Goal: Task Accomplishment & Management: Manage account settings

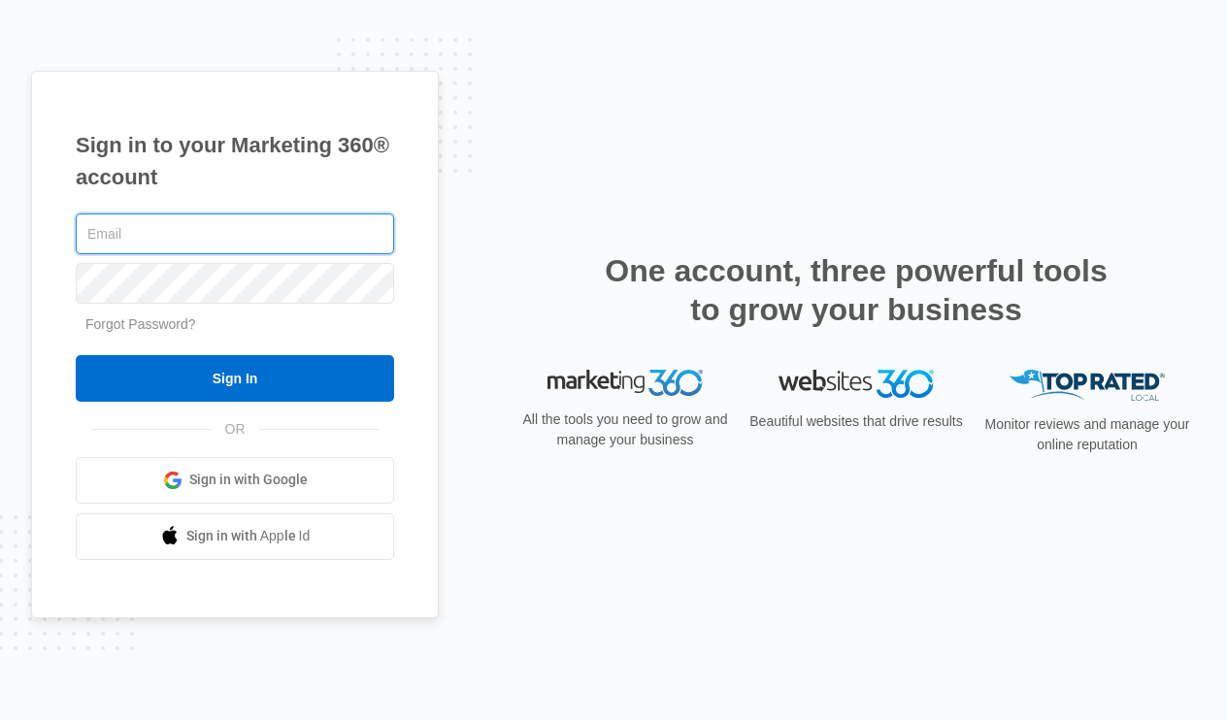
type input "[PERSON_NAME][EMAIL_ADDRESS][DOMAIN_NAME]"
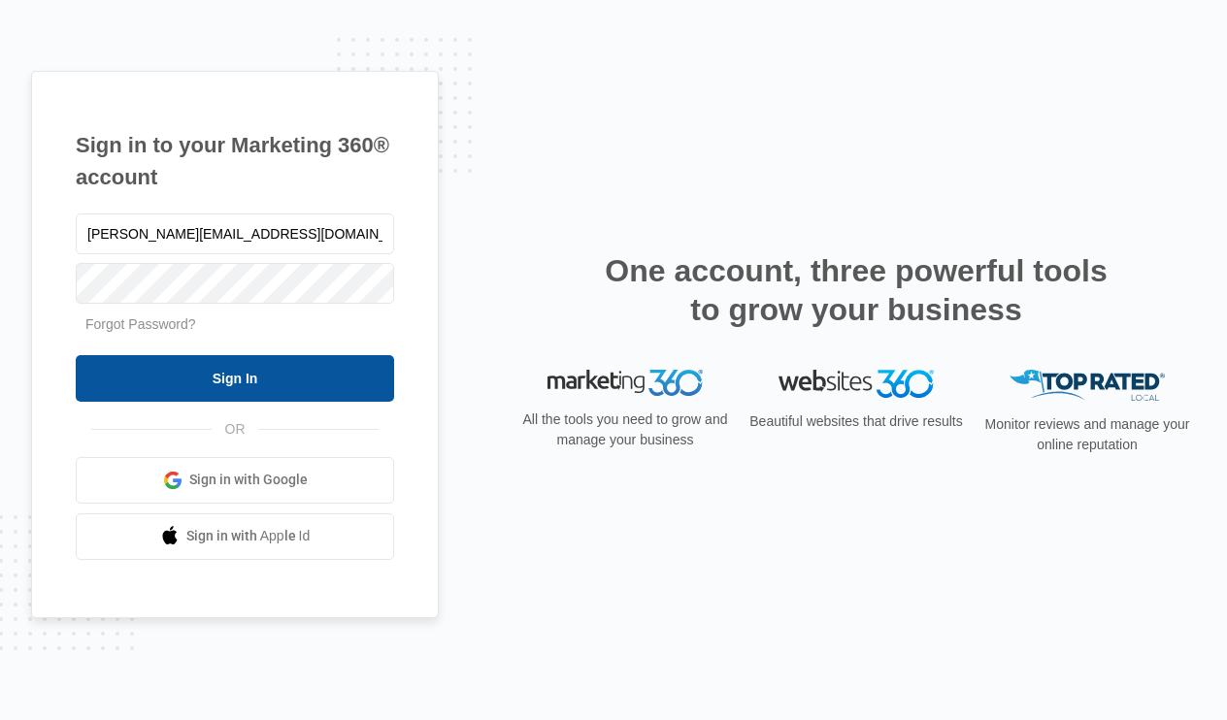
click at [188, 371] on input "Sign In" at bounding box center [235, 378] width 318 height 47
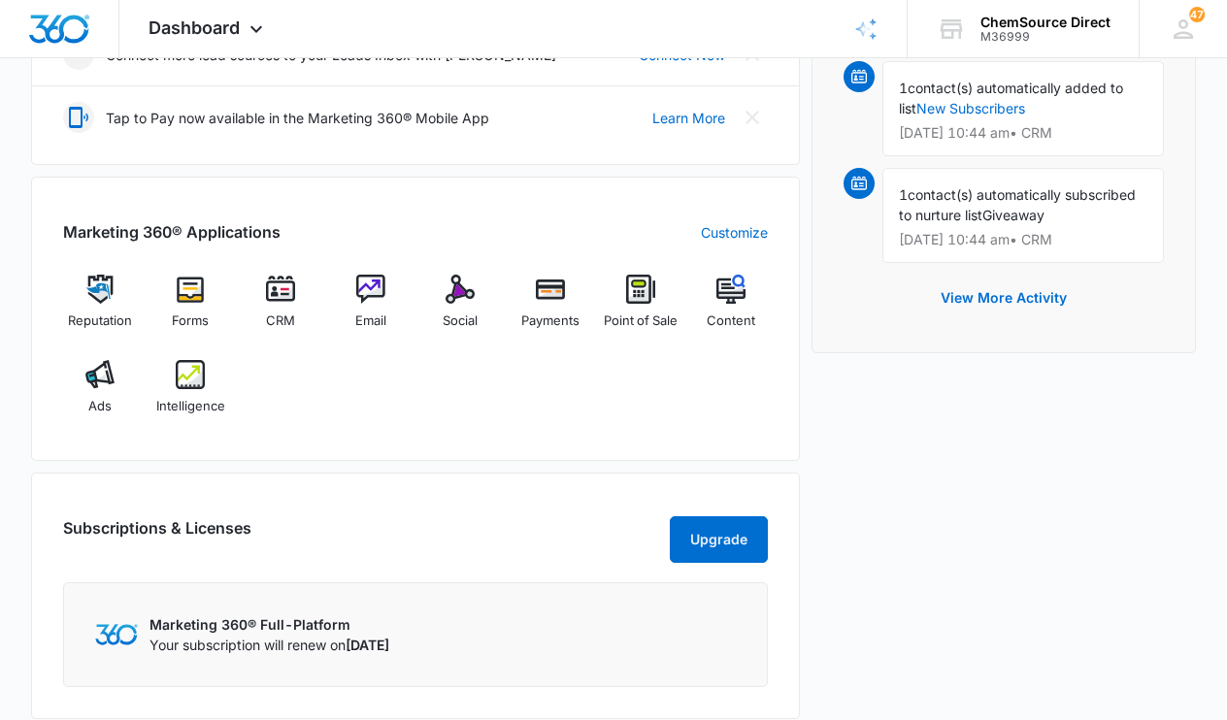
scroll to position [598, 0]
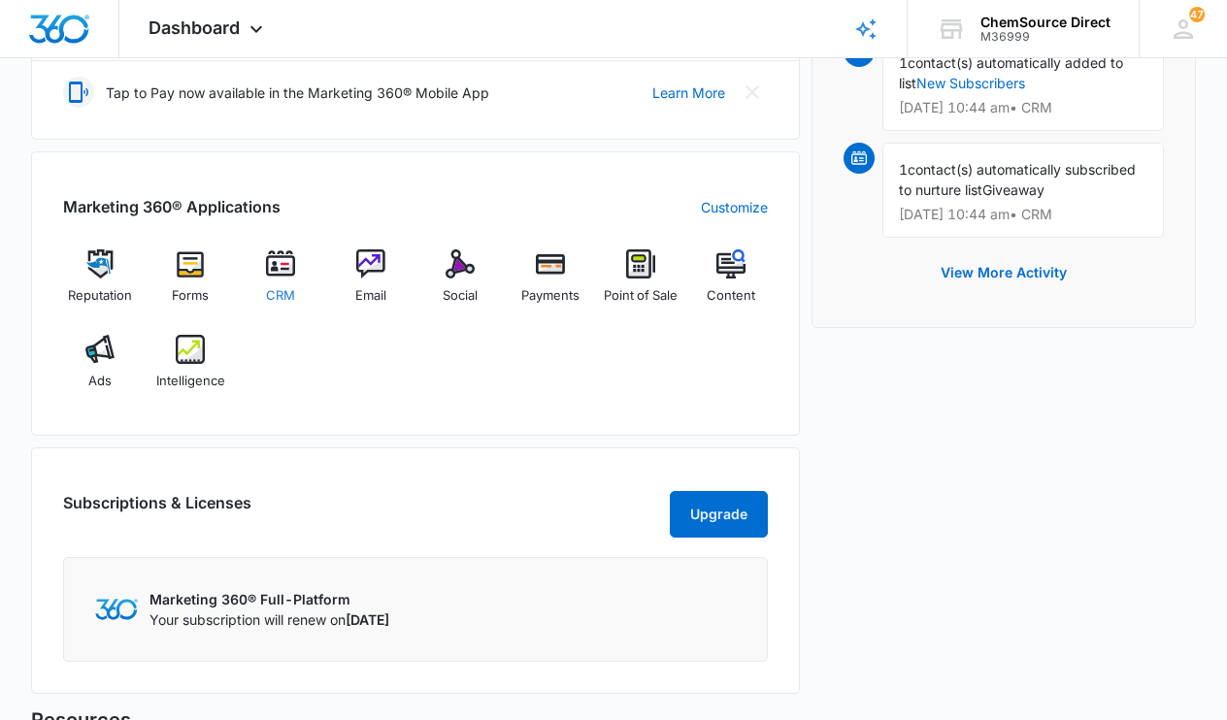
click at [272, 292] on span "CRM" at bounding box center [280, 295] width 29 height 19
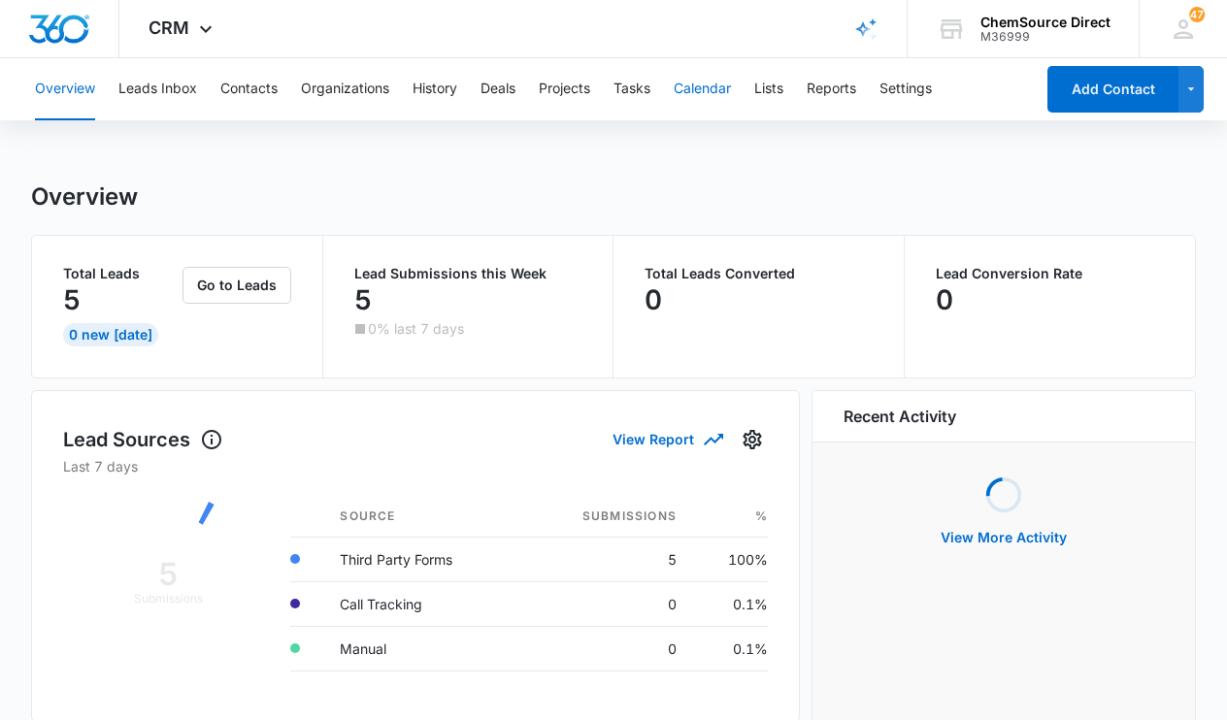
click at [701, 87] on button "Calendar" at bounding box center [702, 89] width 57 height 62
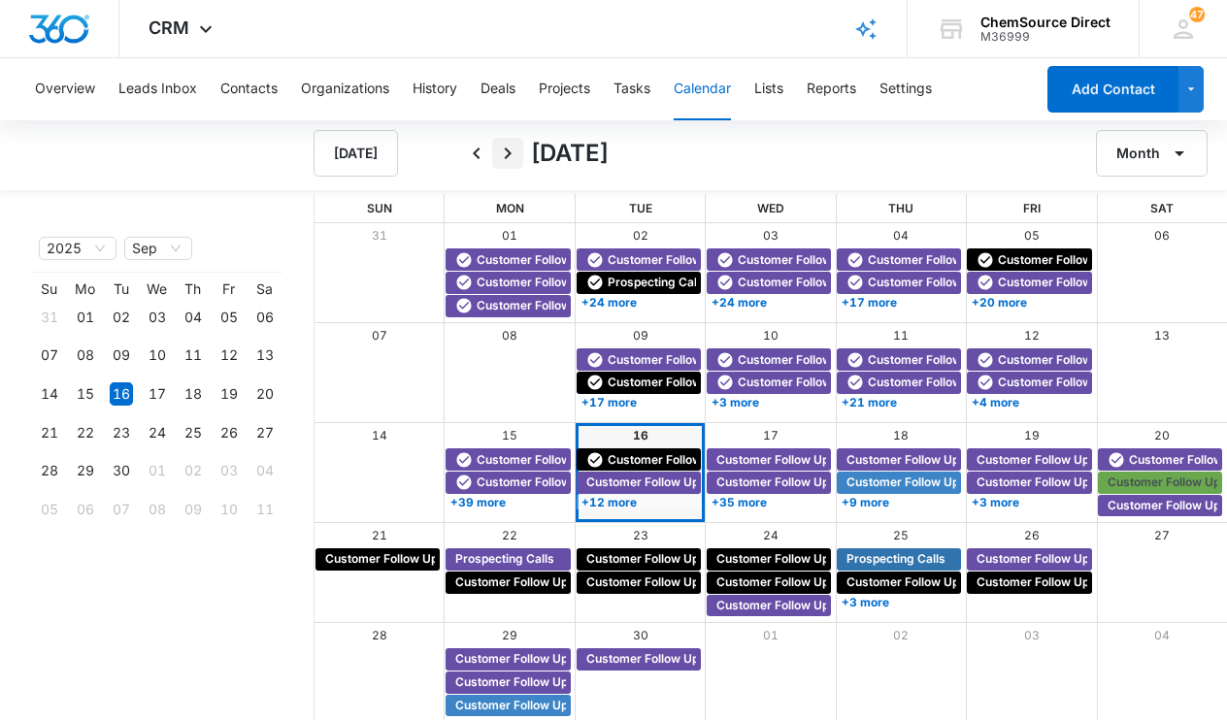
click at [512, 147] on icon "Next" at bounding box center [507, 153] width 23 height 23
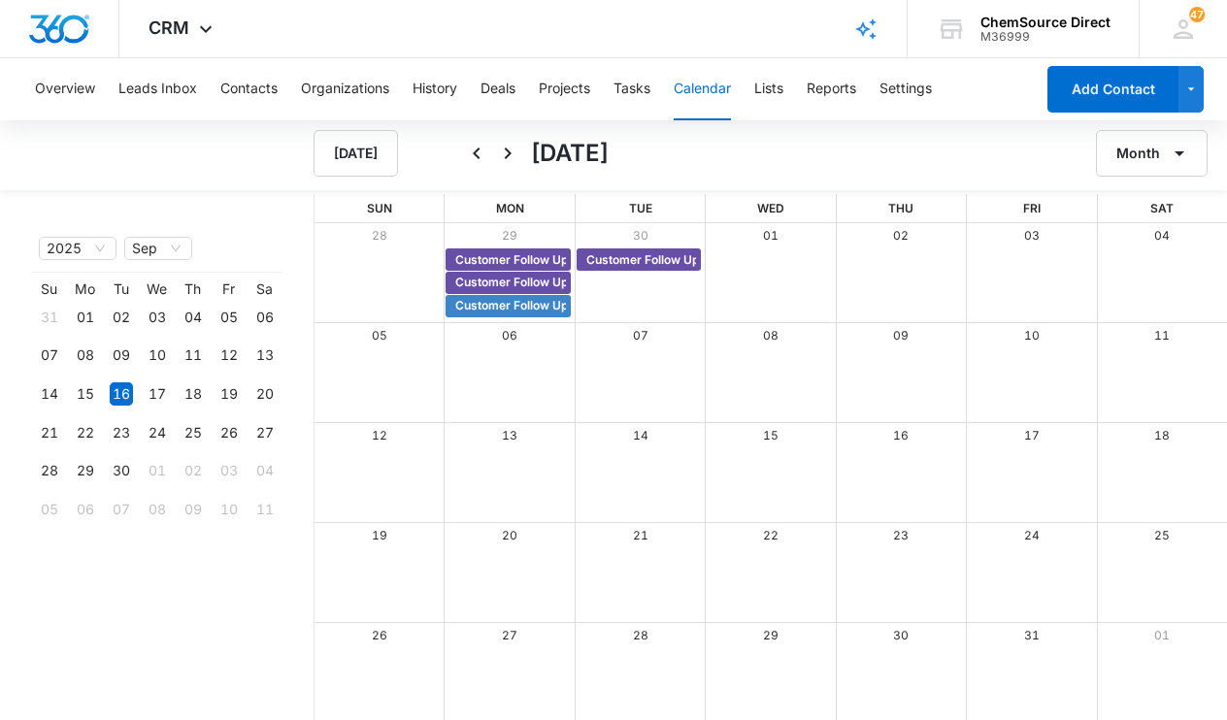
click at [512, 148] on icon "Next" at bounding box center [507, 153] width 23 height 23
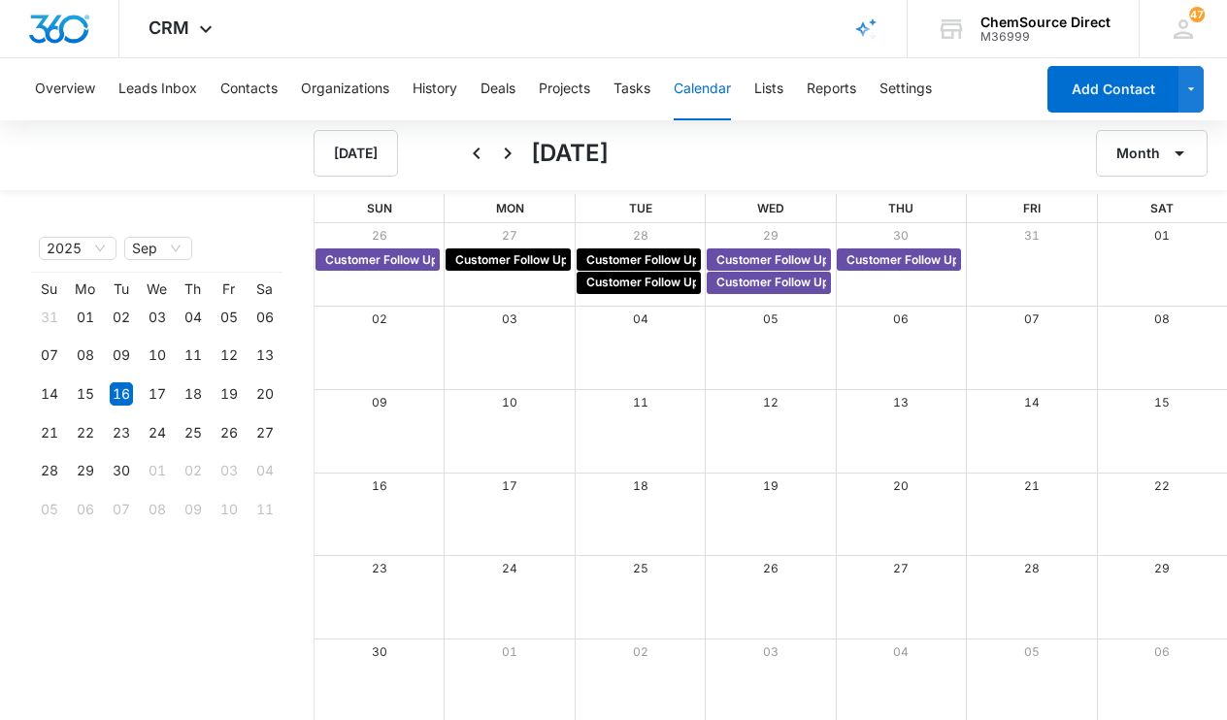
click at [511, 150] on icon "Next" at bounding box center [507, 153] width 23 height 23
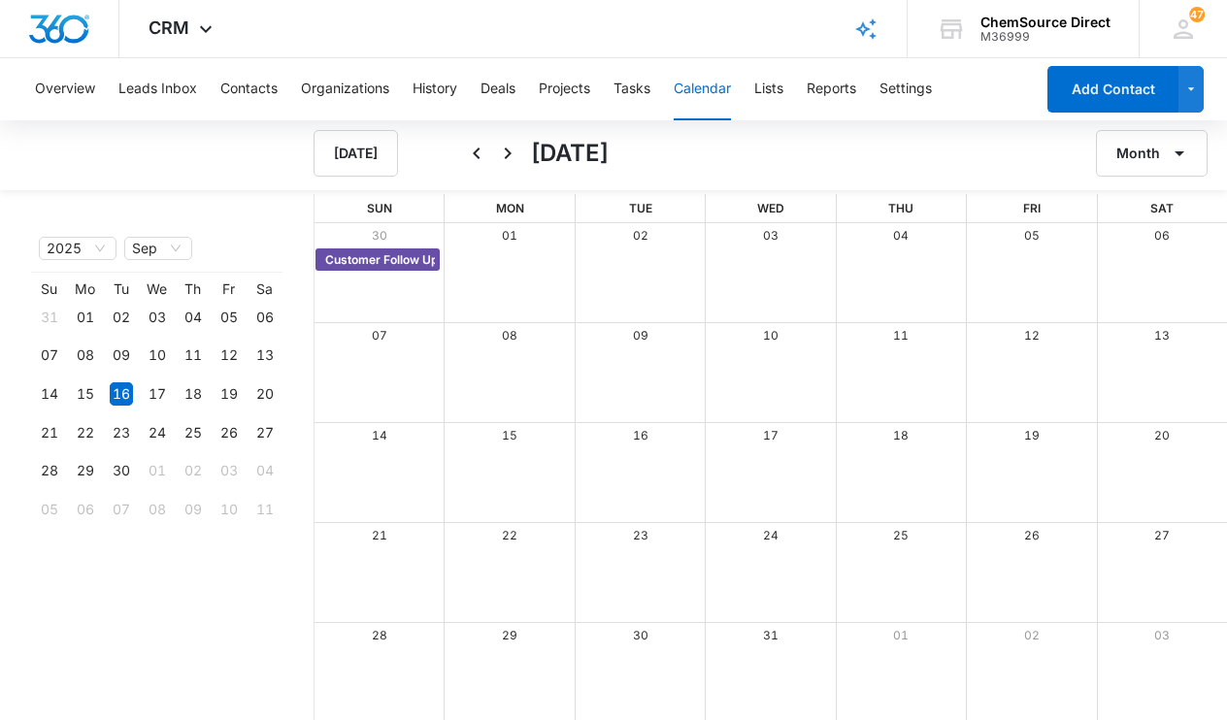
click at [511, 150] on icon "Next" at bounding box center [507, 153] width 23 height 23
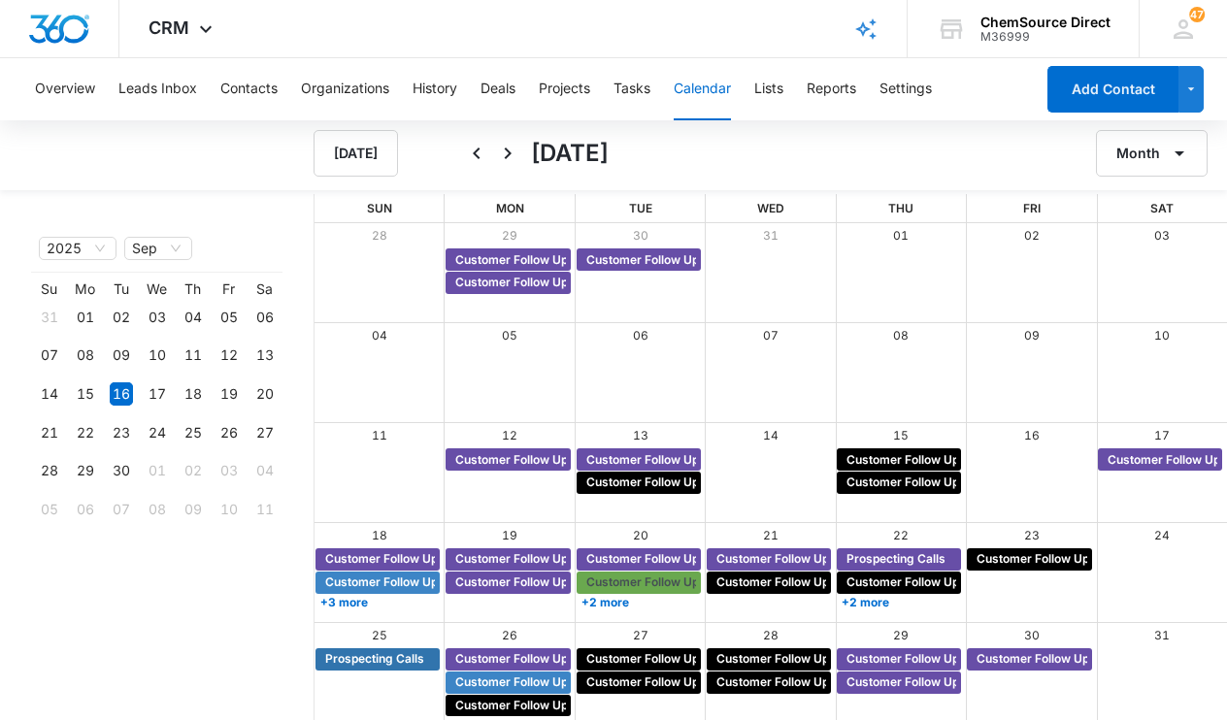
click at [511, 150] on icon "Next" at bounding box center [507, 153] width 23 height 23
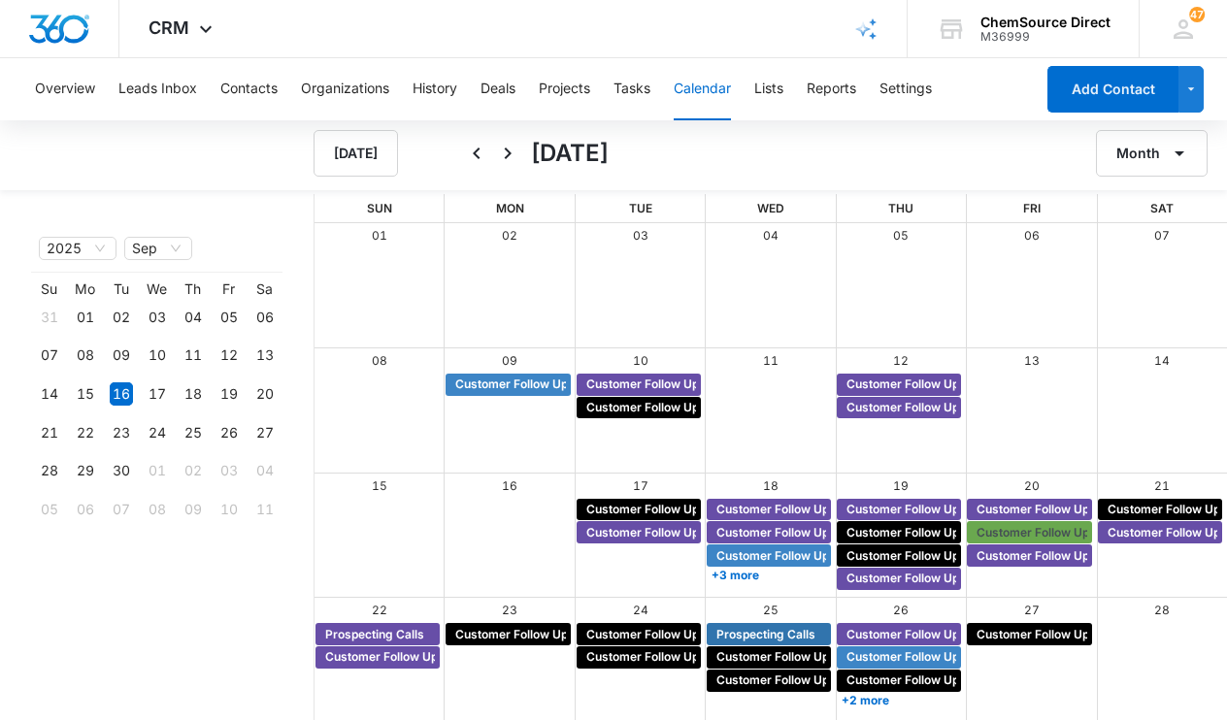
click at [511, 150] on icon "Next" at bounding box center [507, 153] width 23 height 23
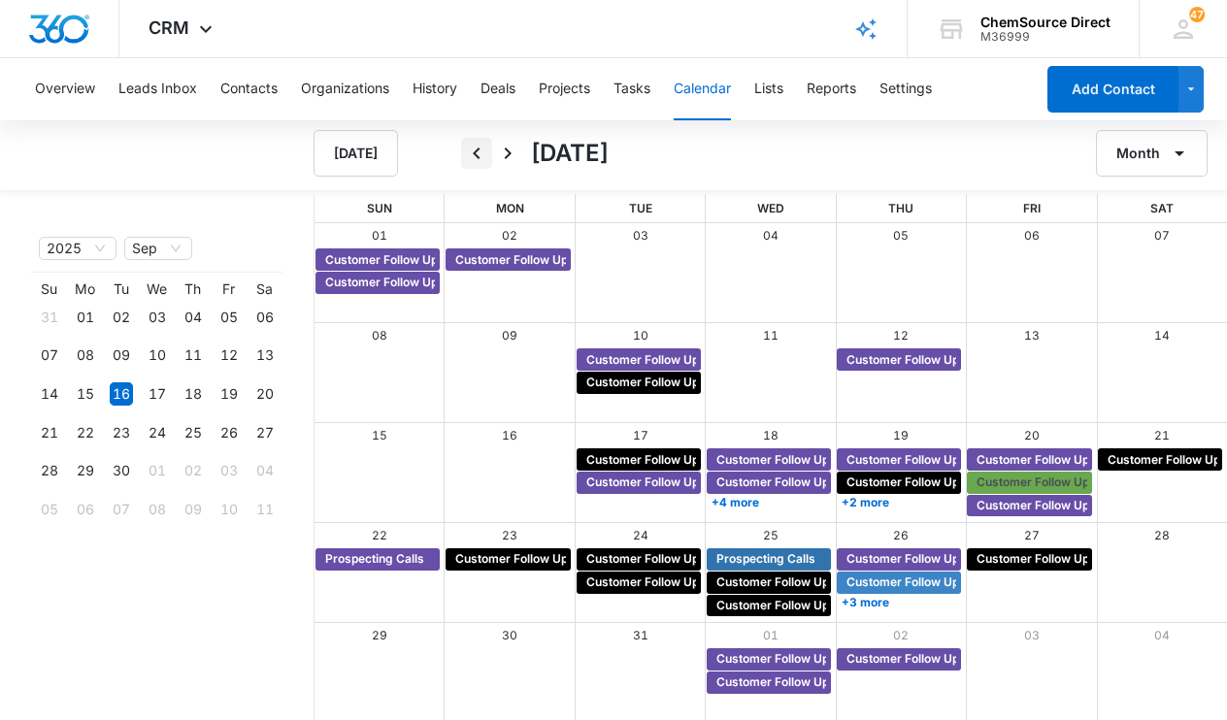
click at [481, 150] on icon "Back" at bounding box center [476, 153] width 23 height 23
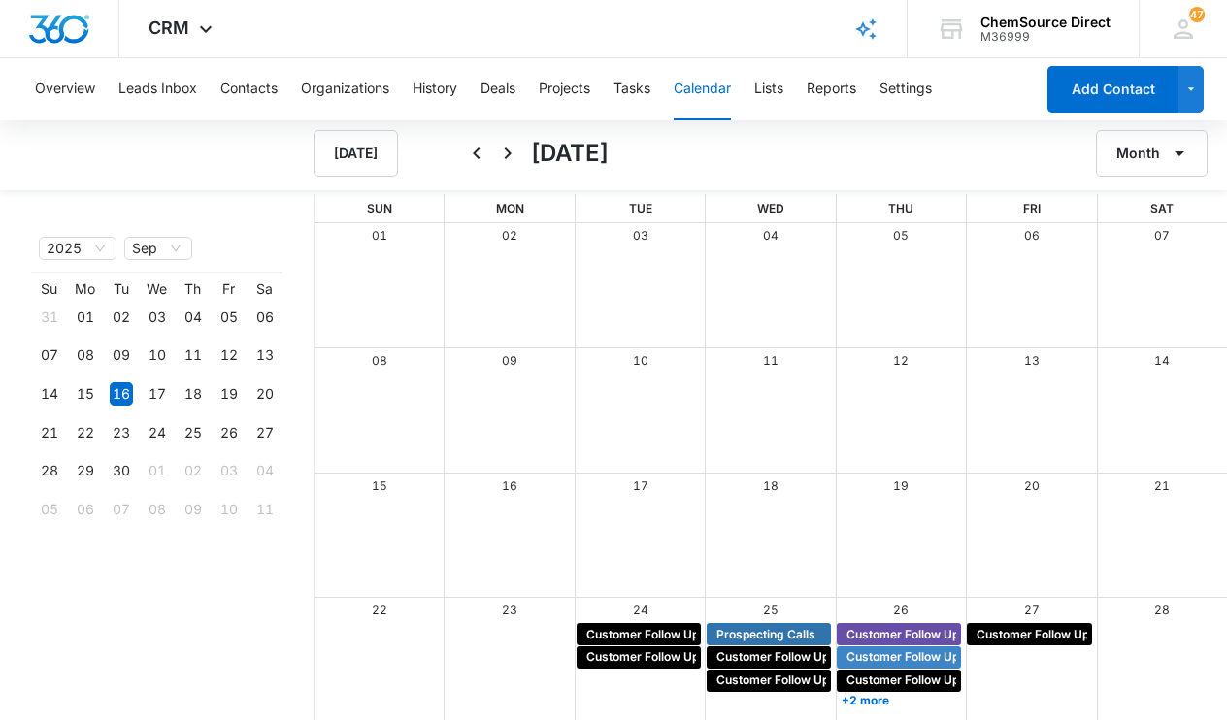
click at [481, 150] on icon "Back" at bounding box center [476, 153] width 23 height 23
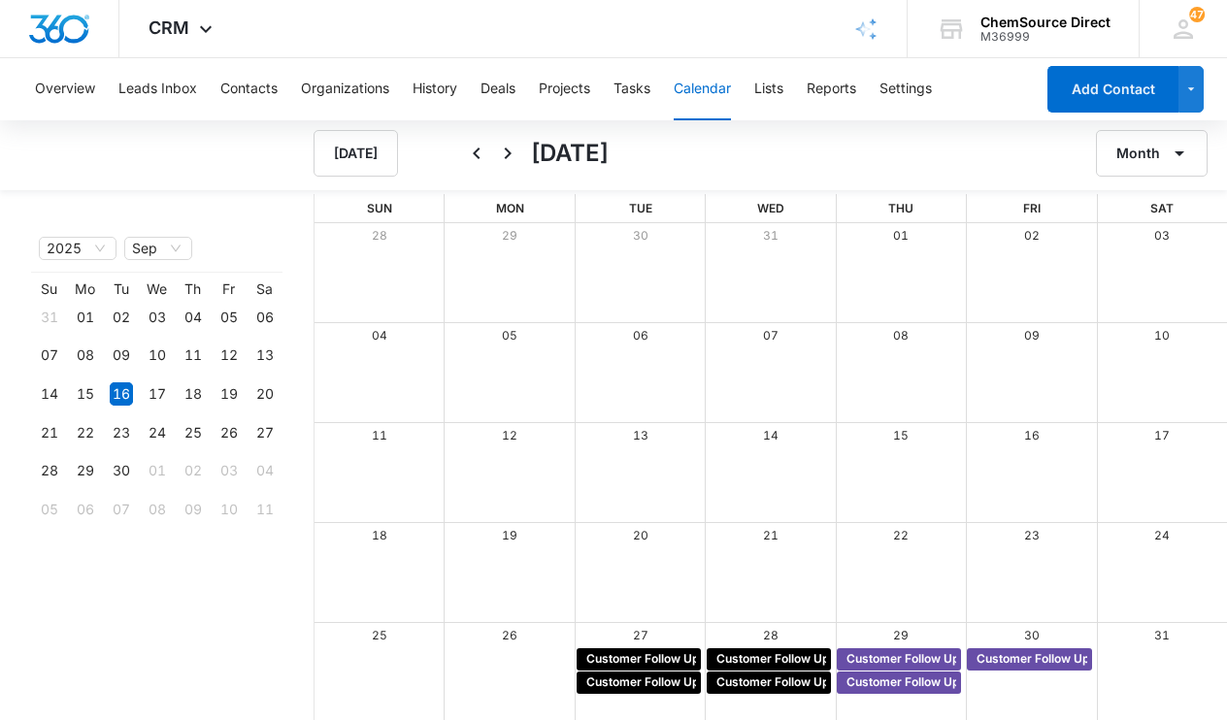
click at [481, 150] on icon "Back" at bounding box center [476, 153] width 23 height 23
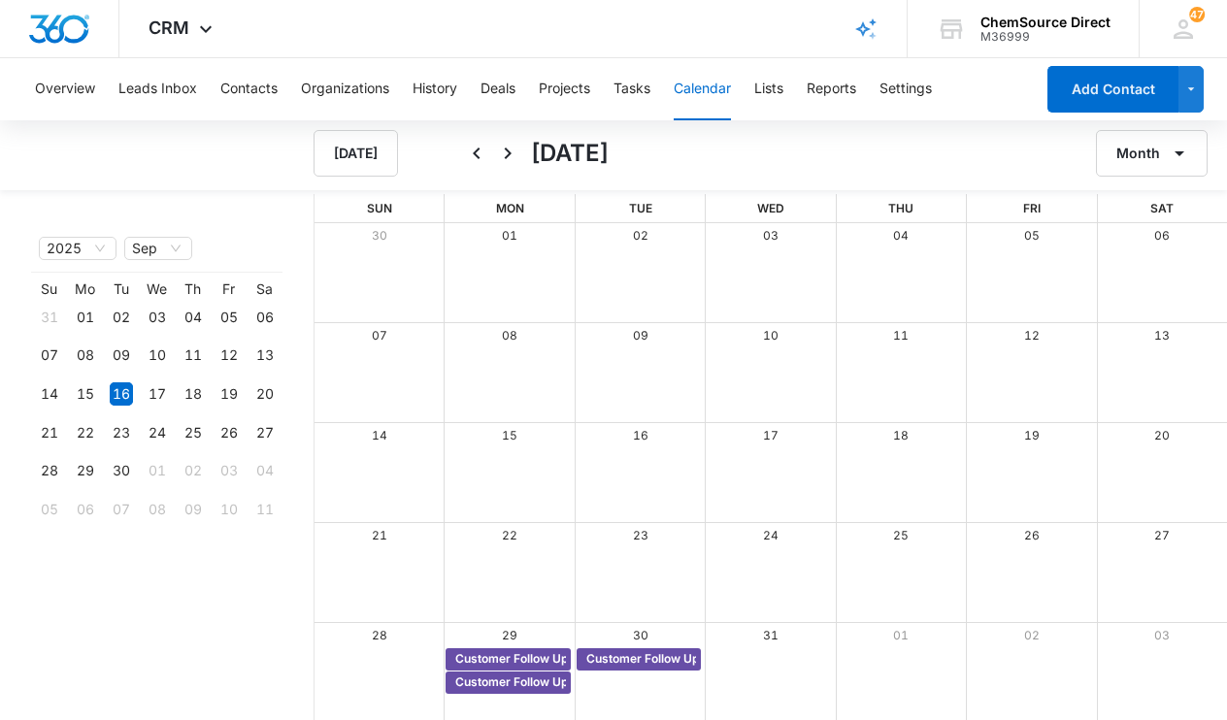
click at [481, 150] on icon "Back" at bounding box center [476, 153] width 23 height 23
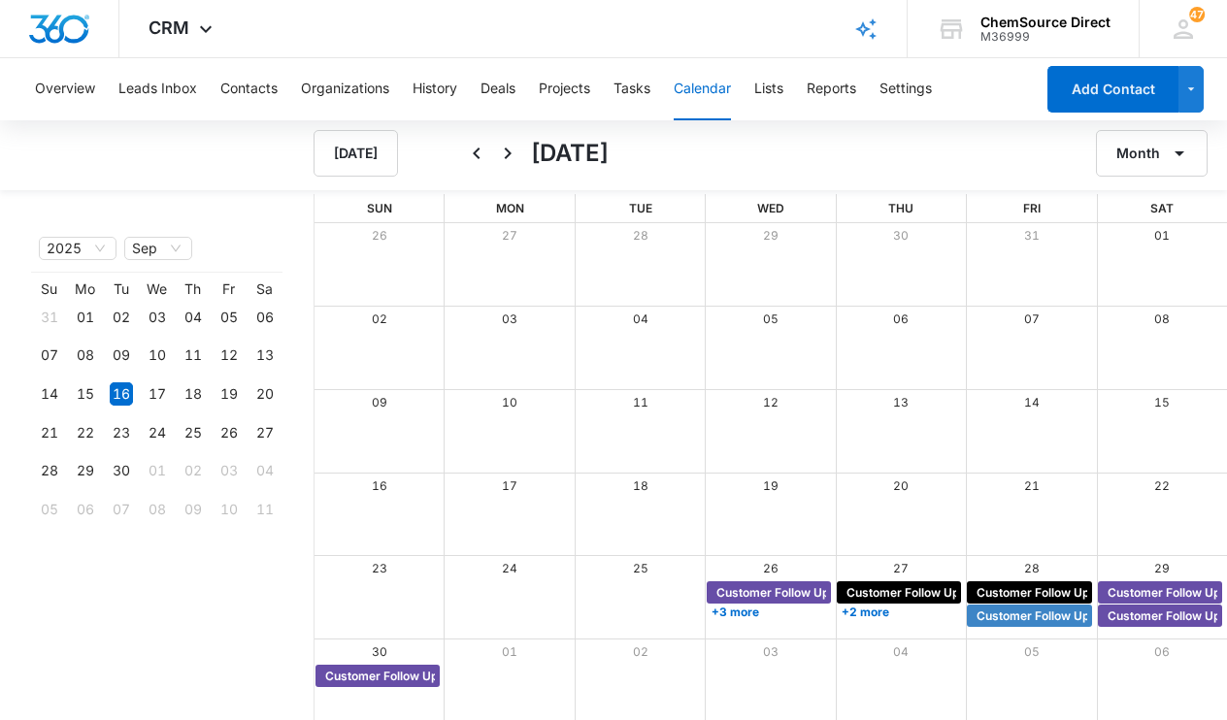
click at [481, 150] on icon "Back" at bounding box center [476, 153] width 23 height 23
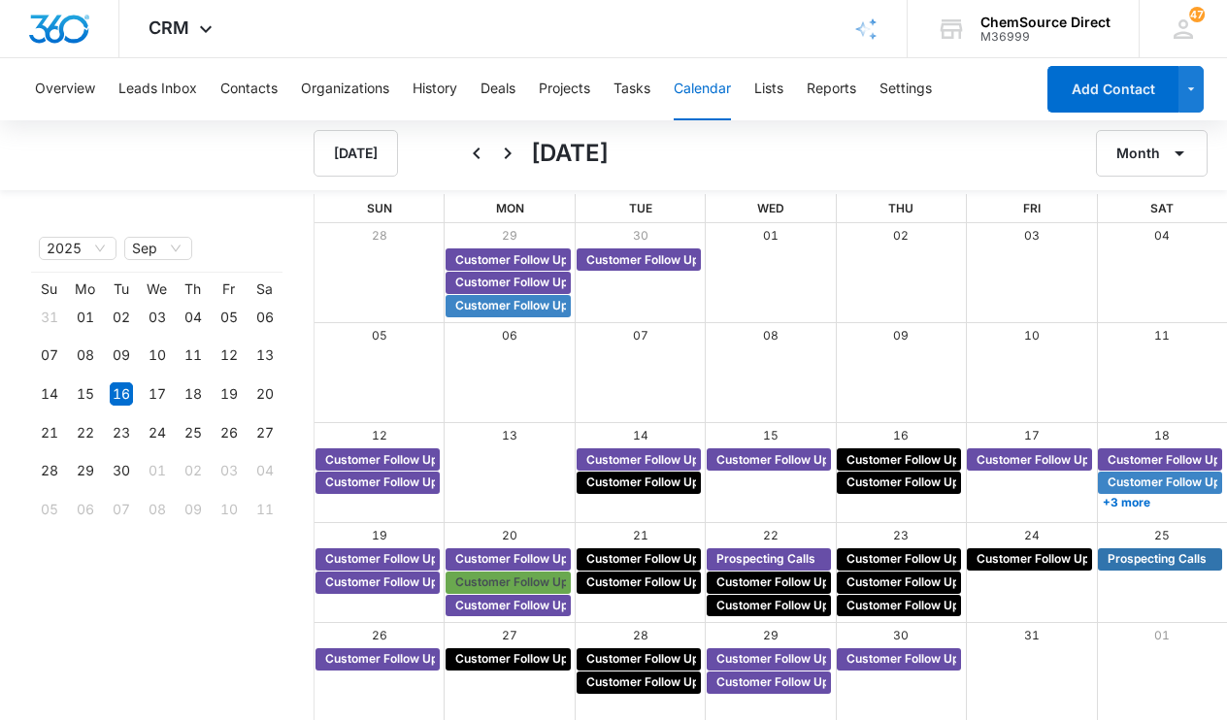
click at [481, 150] on icon "Back" at bounding box center [476, 153] width 23 height 23
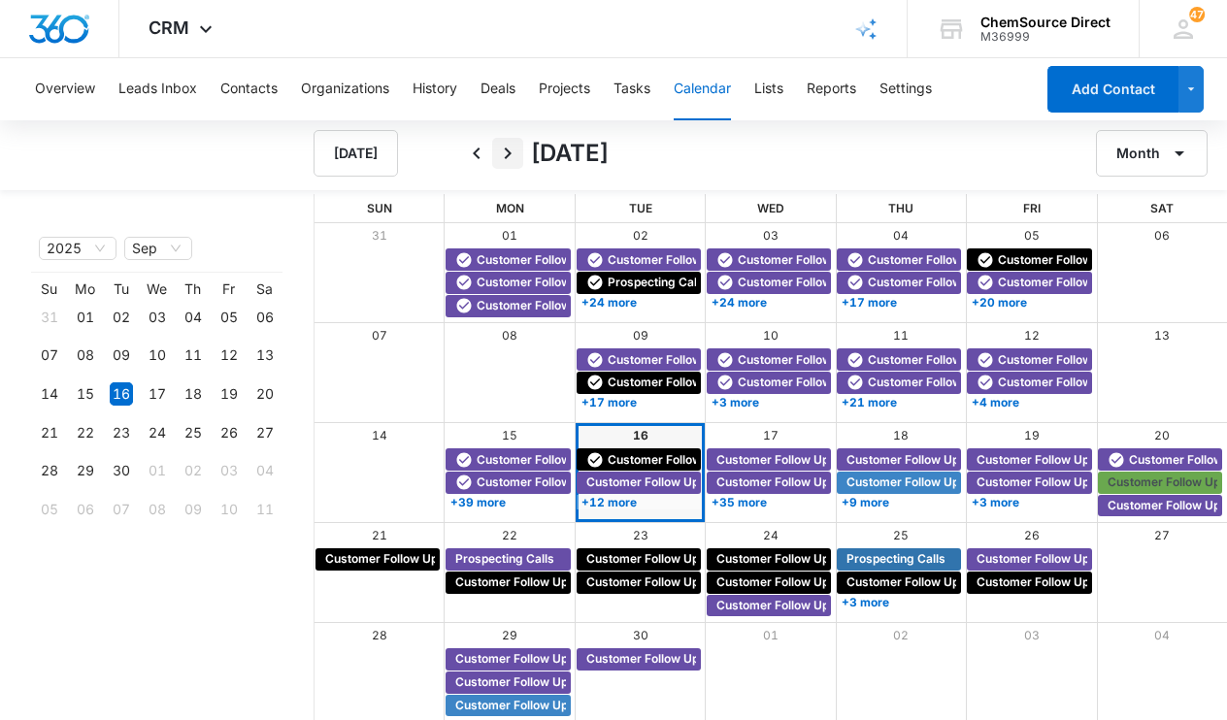
click at [501, 158] on icon "Next" at bounding box center [507, 153] width 23 height 23
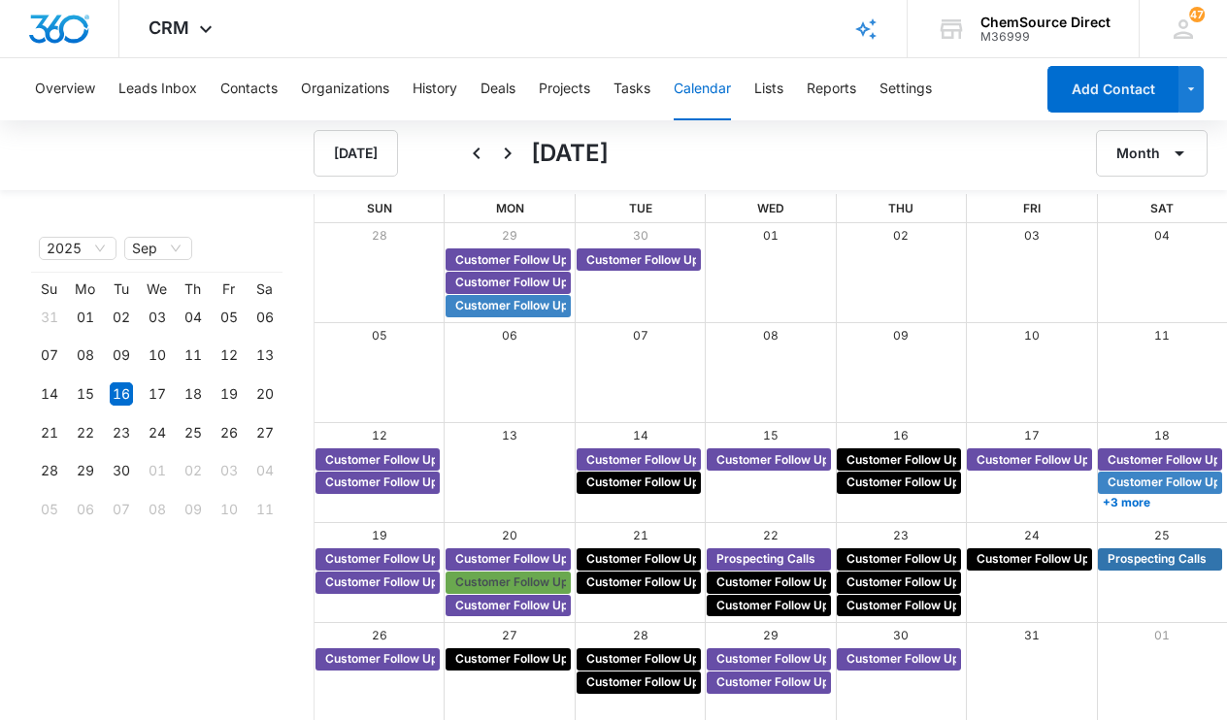
click at [501, 158] on icon "Next" at bounding box center [507, 153] width 23 height 23
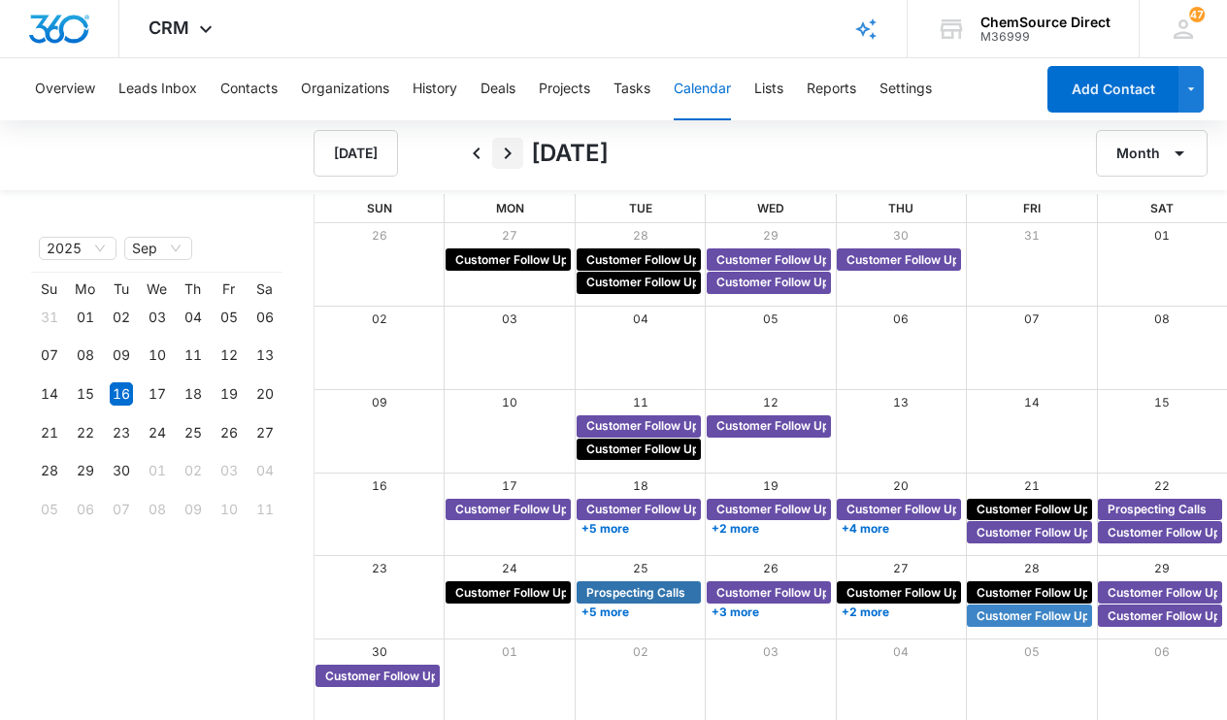
click at [504, 158] on icon "Next" at bounding box center [507, 153] width 23 height 23
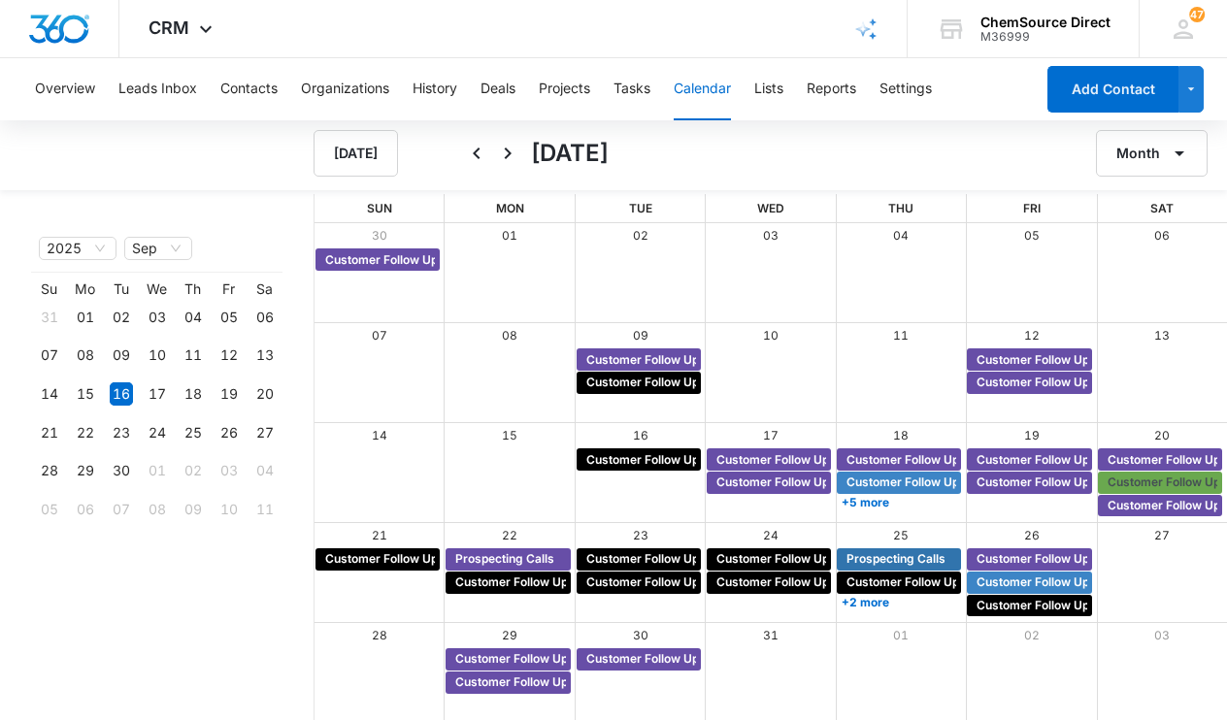
click at [504, 158] on icon "Next" at bounding box center [507, 153] width 23 height 23
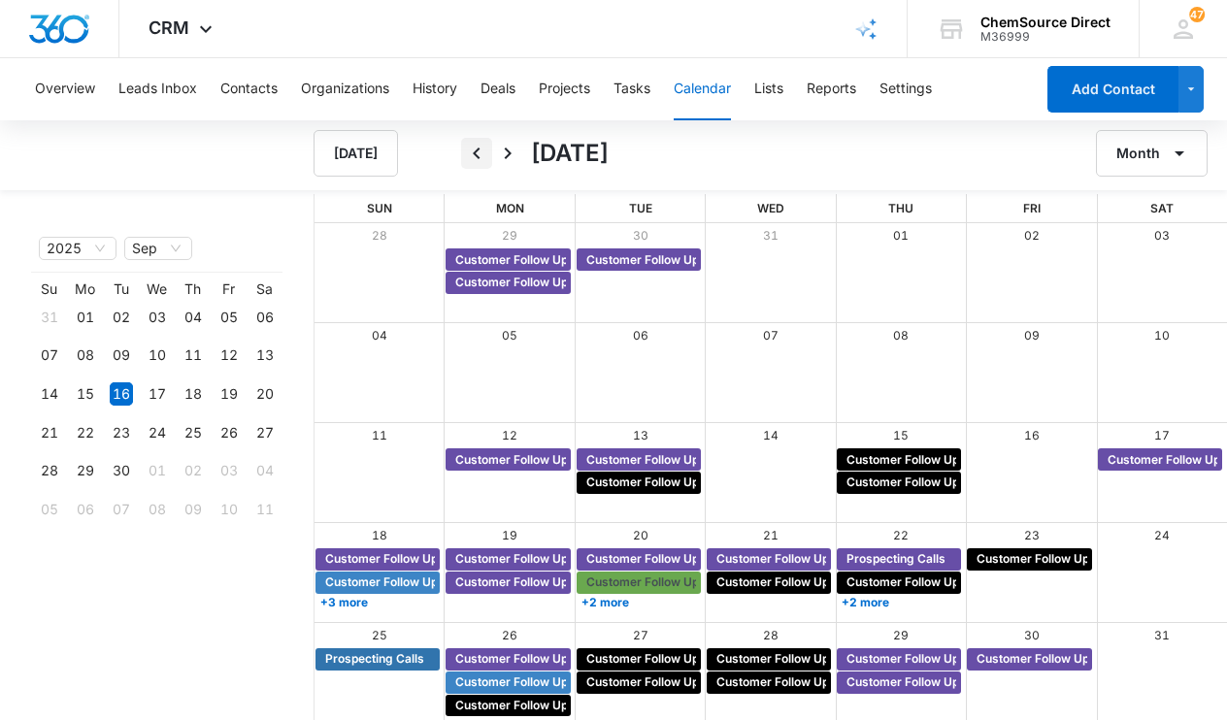
click at [474, 162] on icon "Back" at bounding box center [476, 153] width 23 height 23
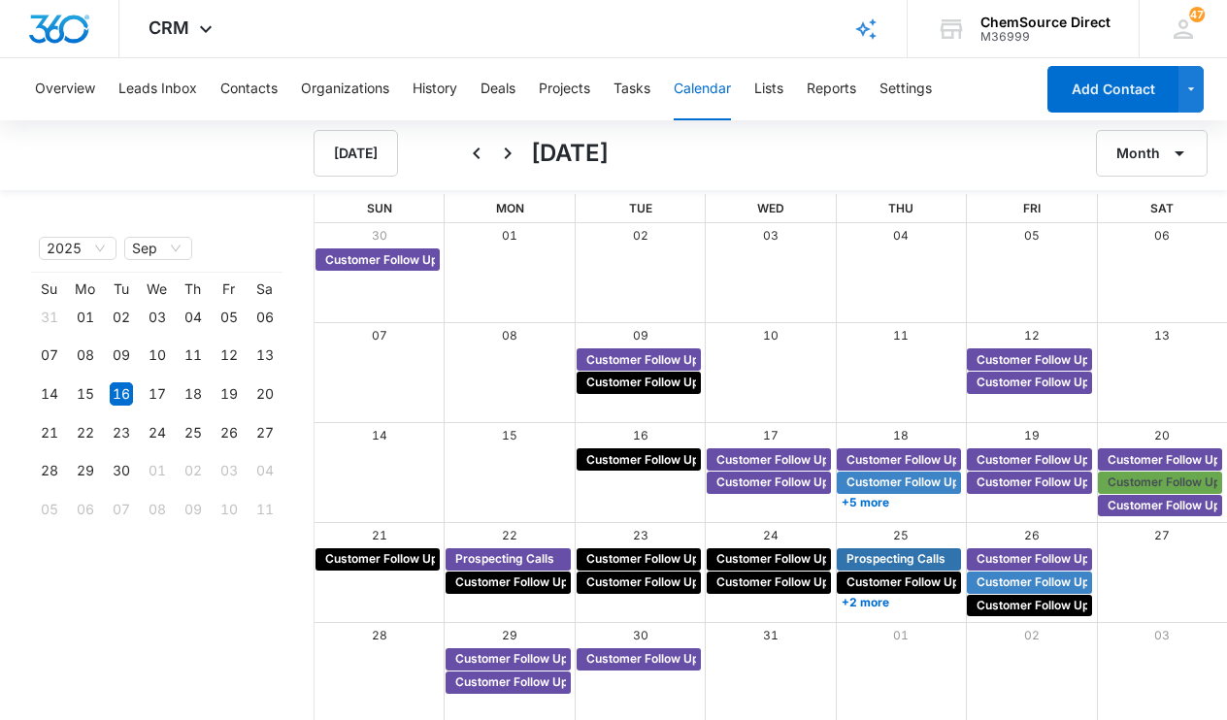
click at [474, 162] on icon "Back" at bounding box center [476, 153] width 23 height 23
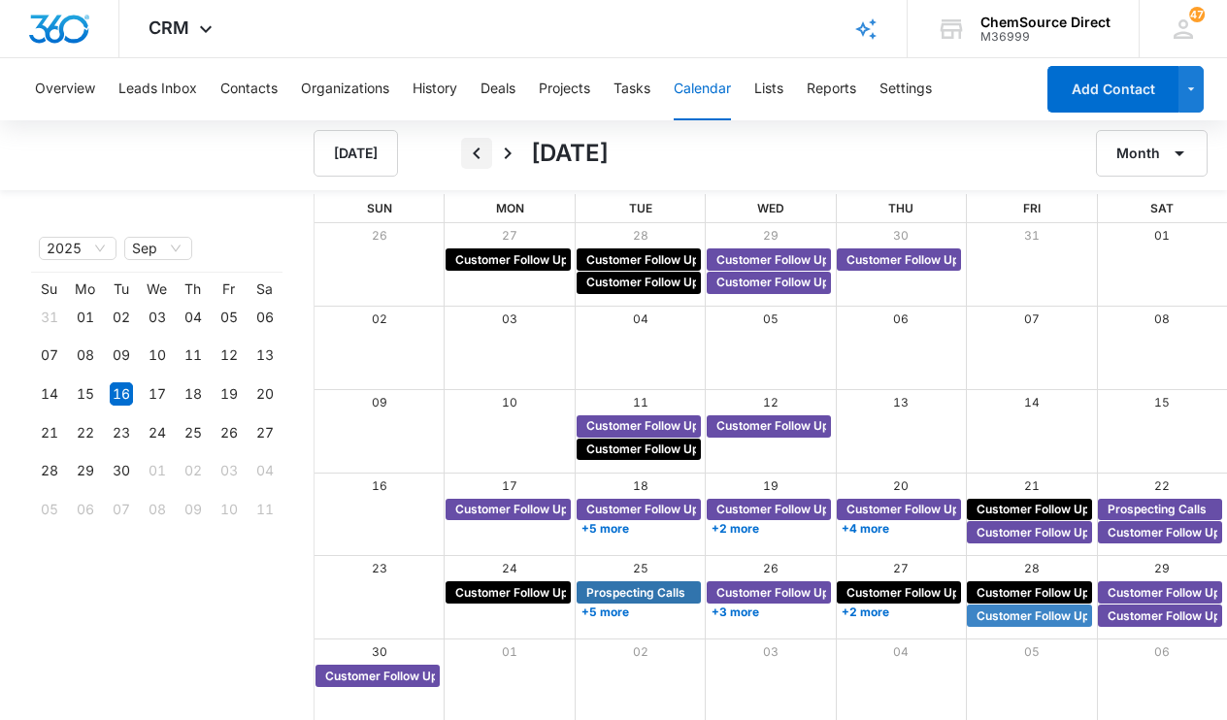
click at [479, 154] on icon "Back" at bounding box center [476, 153] width 23 height 23
